Goal: Task Accomplishment & Management: Manage account settings

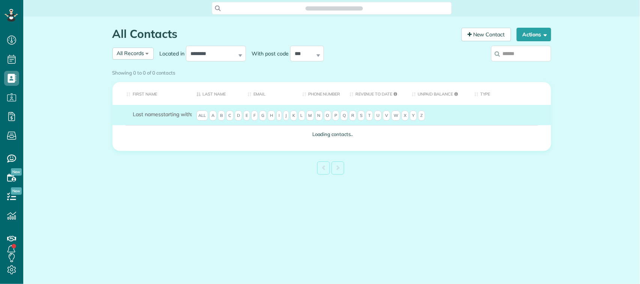
scroll to position [3, 3]
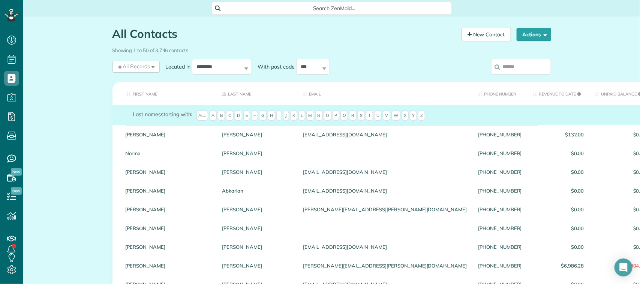
click at [516, 67] on input "search" at bounding box center [521, 67] width 60 height 16
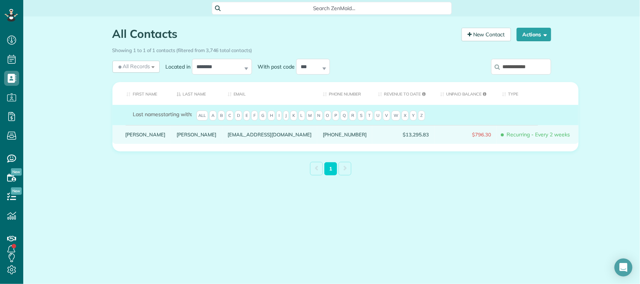
type input "**********"
click at [171, 144] on div "[PERSON_NAME]" at bounding box center [196, 134] width 51 height 19
click at [177, 137] on link "Griffin" at bounding box center [197, 134] width 40 height 5
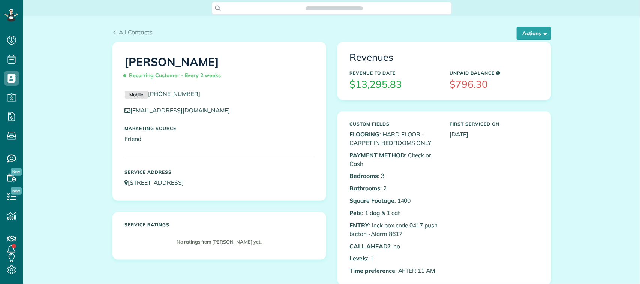
scroll to position [3, 3]
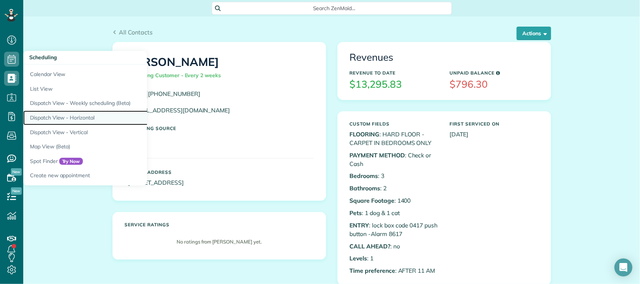
click at [97, 118] on link "Dispatch View - Horizontal" at bounding box center [116, 118] width 187 height 15
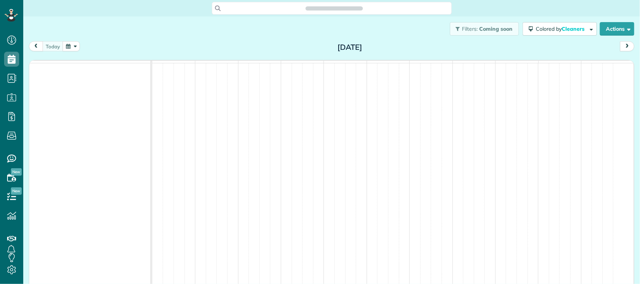
scroll to position [3, 3]
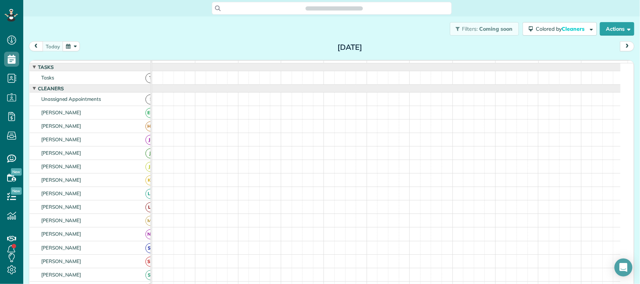
click at [71, 53] on div "today Wednesday Sep 17, 2025" at bounding box center [332, 48] width 606 height 14
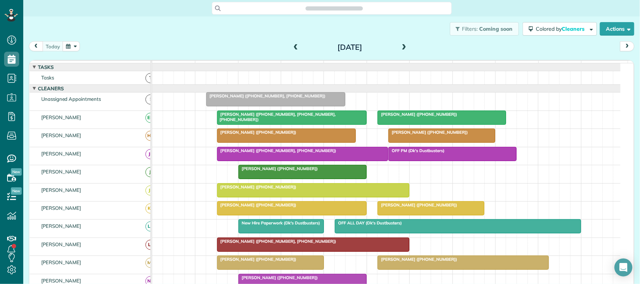
click at [77, 42] on button "button" at bounding box center [71, 46] width 17 height 10
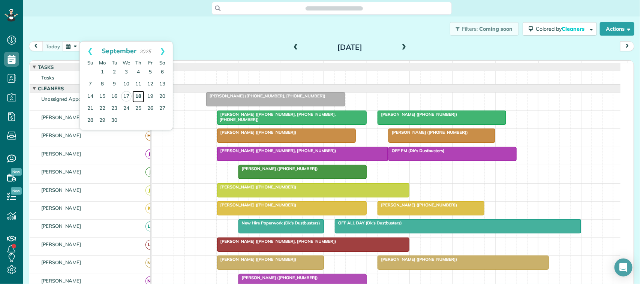
click at [139, 94] on link "18" at bounding box center [138, 97] width 12 height 12
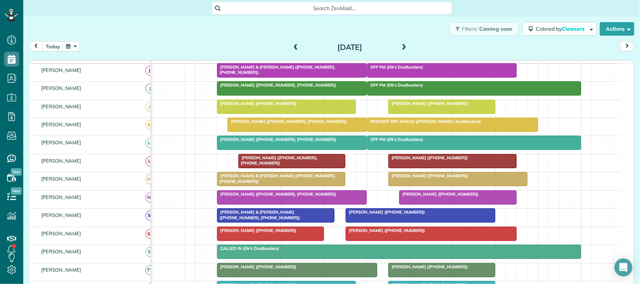
scroll to position [70, 0]
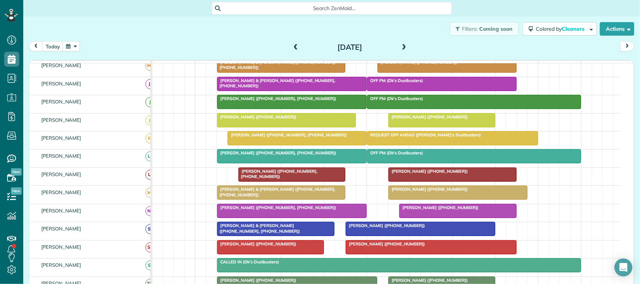
click at [411, 181] on div at bounding box center [452, 174] width 127 height 13
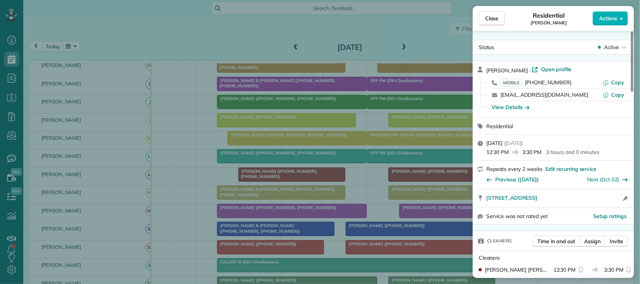
click at [612, 47] on span "Active" at bounding box center [611, 46] width 15 height 7
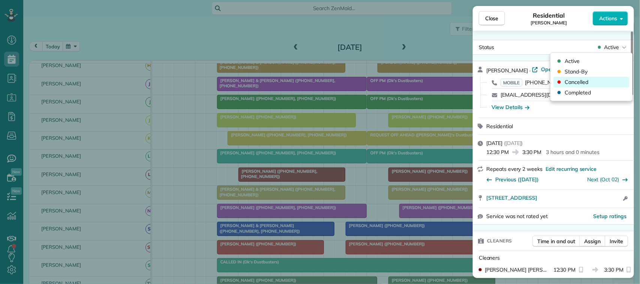
click at [606, 82] on div "Cancelled" at bounding box center [592, 82] width 76 height 10
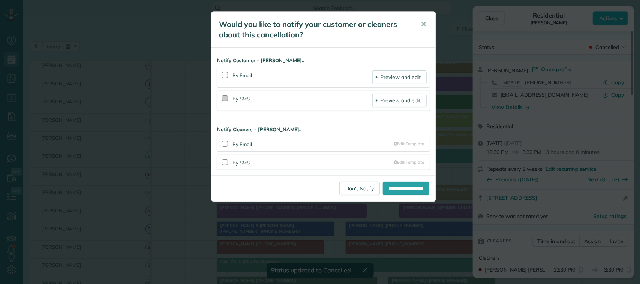
click at [222, 97] on div at bounding box center [225, 98] width 6 height 6
click at [225, 75] on div at bounding box center [225, 75] width 6 height 6
click at [383, 184] on input "**********" at bounding box center [406, 188] width 46 height 13
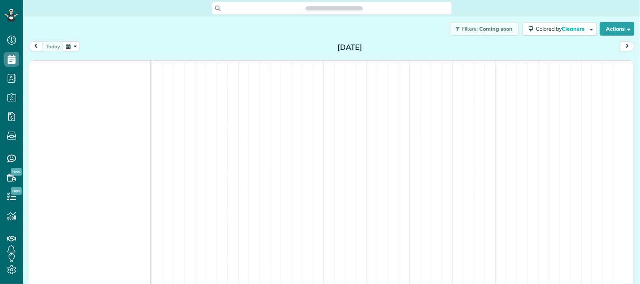
scroll to position [3, 3]
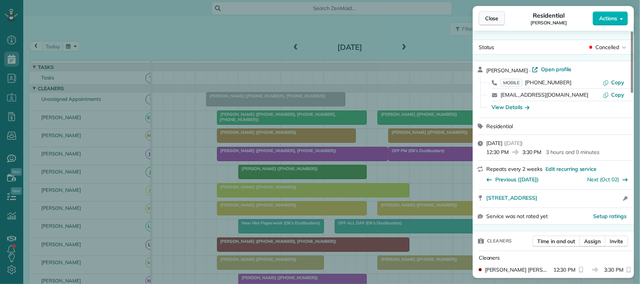
click at [497, 12] on button "Close" at bounding box center [492, 18] width 26 height 14
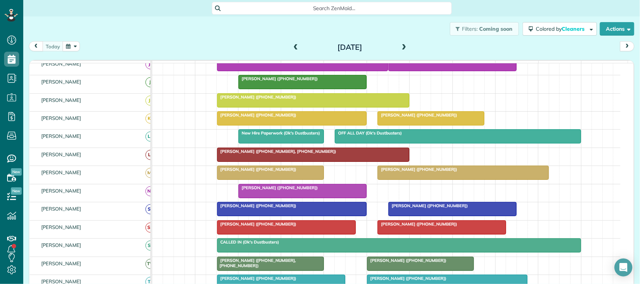
scroll to position [94, 0]
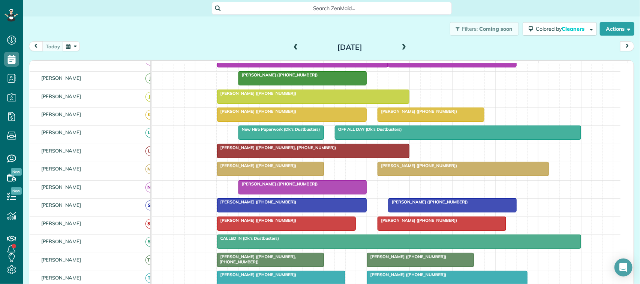
click at [402, 49] on span at bounding box center [404, 47] width 8 height 7
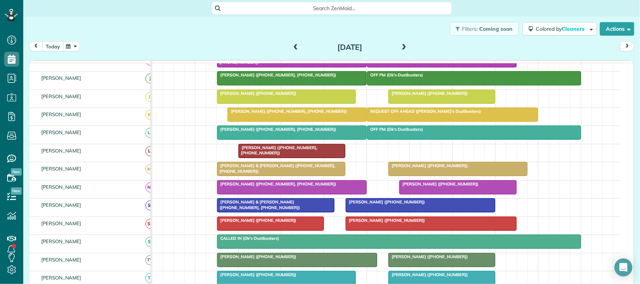
click at [54, 48] on button "today" at bounding box center [52, 46] width 21 height 10
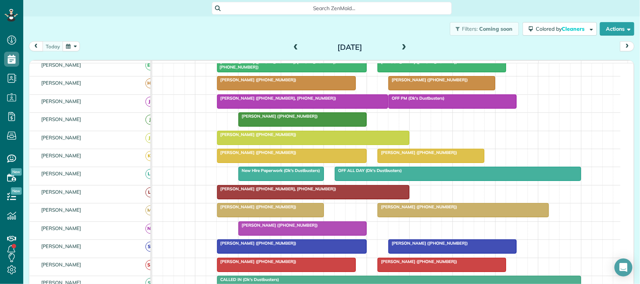
scroll to position [0, 0]
